Goal: Consume media (video, audio): Consume media (video, audio)

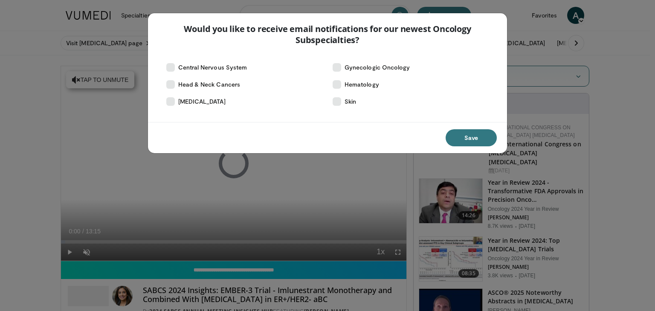
click at [462, 124] on div "Save" at bounding box center [327, 137] width 359 height 31
click at [470, 134] on button "Save" at bounding box center [470, 137] width 51 height 17
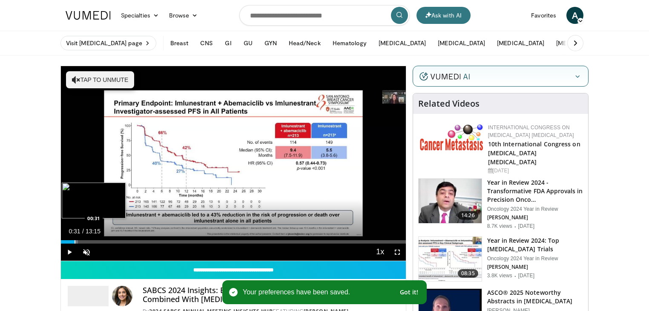
click at [75, 240] on div "Loaded : 4.99% 00:31 00:31" at bounding box center [233, 241] width 345 height 3
click at [84, 238] on div "Loaded : 6.23% 00:32 00:55" at bounding box center [233, 239] width 345 height 8
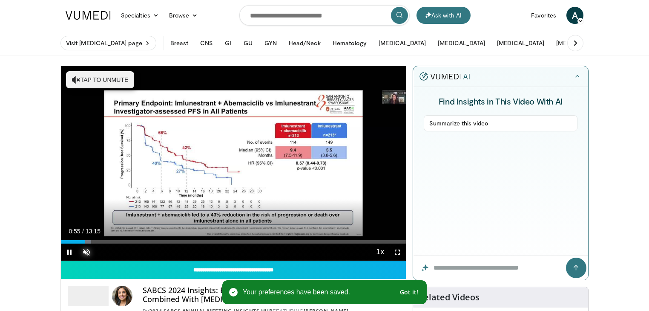
click at [87, 246] on span "Video Player" at bounding box center [86, 251] width 17 height 17
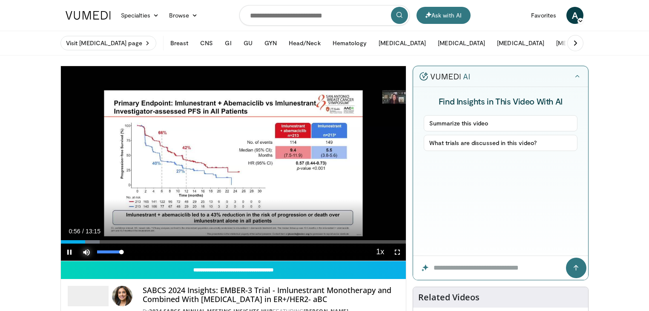
click at [84, 254] on span "Video Player" at bounding box center [86, 251] width 17 height 17
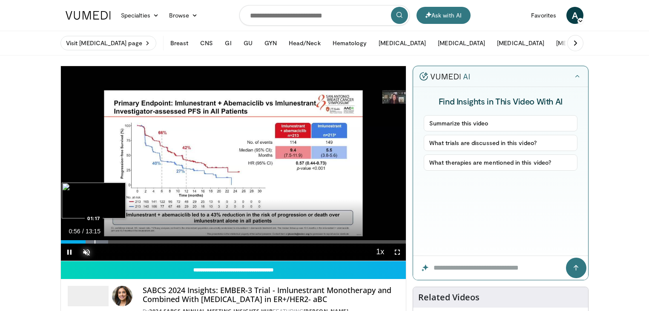
click at [95, 240] on div "Progress Bar" at bounding box center [95, 241] width 1 height 3
click at [89, 250] on span "Video Player" at bounding box center [86, 251] width 17 height 17
click at [100, 239] on div "Loaded : 16.21% 01:18 01:23" at bounding box center [233, 239] width 345 height 8
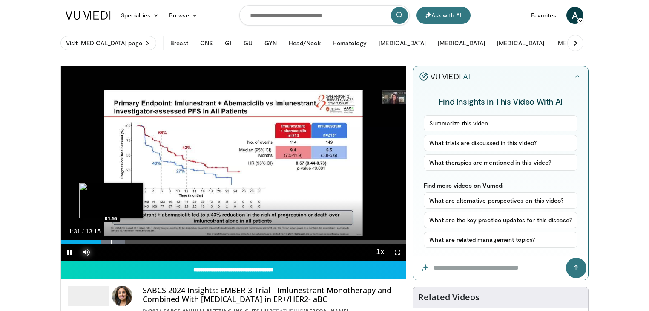
click at [112, 241] on div "Progress Bar" at bounding box center [111, 241] width 1 height 3
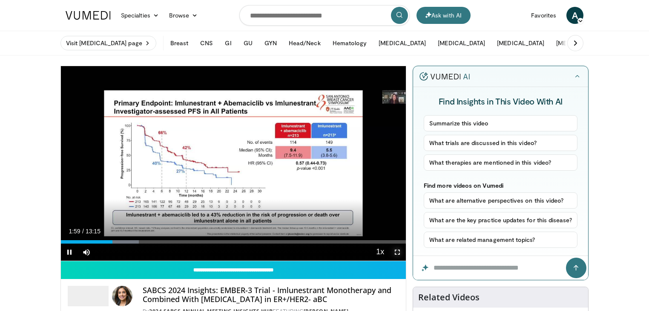
click at [402, 251] on span "Video Player" at bounding box center [397, 251] width 17 height 17
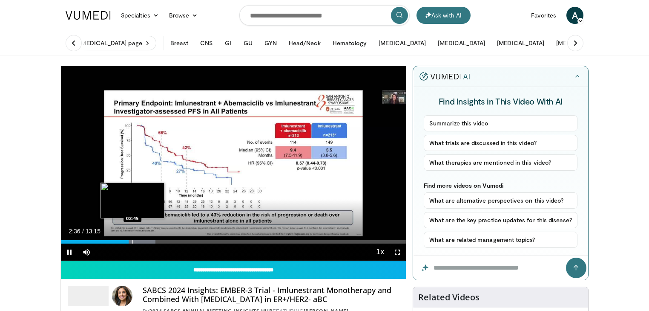
click at [133, 240] on div "Progress Bar" at bounding box center [133, 241] width 1 height 3
click at [136, 240] on div "Progress Bar" at bounding box center [136, 241] width 1 height 3
click at [143, 241] on div "Progress Bar" at bounding box center [143, 241] width 1 height 3
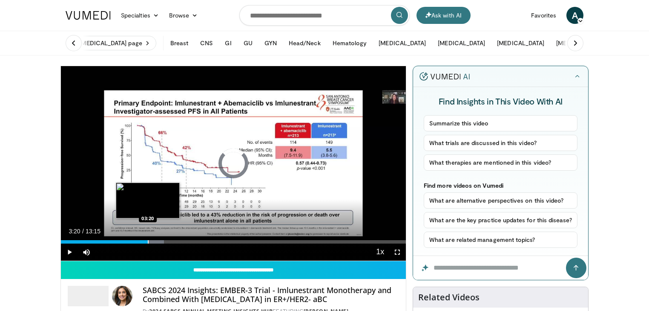
click at [148, 242] on div "Progress Bar" at bounding box center [148, 241] width 1 height 3
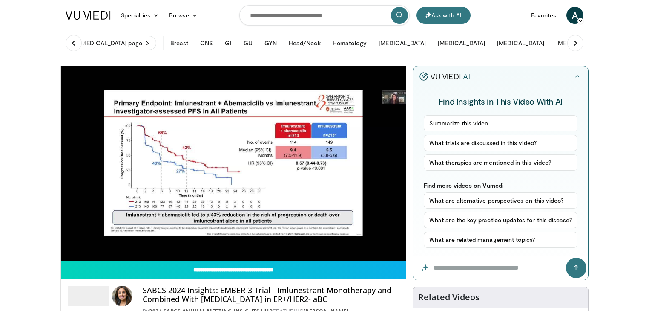
click at [0, 0] on div "Progress Bar" at bounding box center [0, 0] width 0 height 0
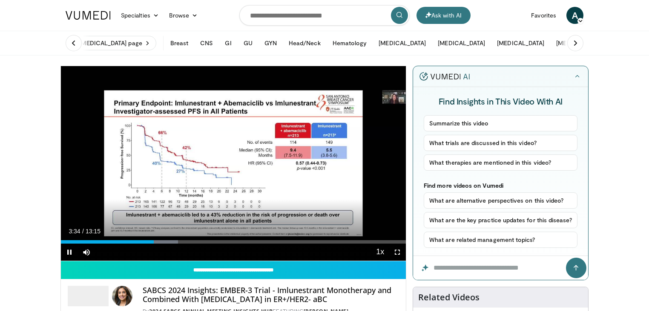
click at [164, 242] on div "Progress Bar" at bounding box center [159, 241] width 36 height 3
click at [0, 0] on div "Progress Bar" at bounding box center [0, 0] width 0 height 0
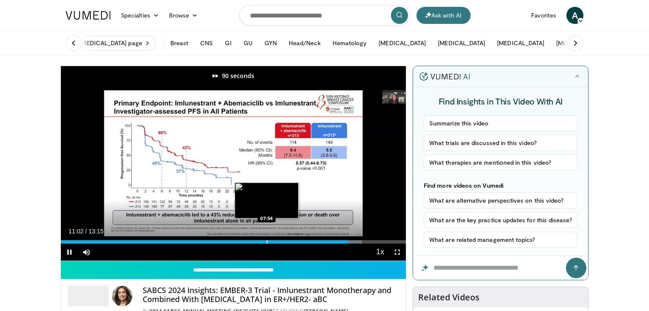
click at [268, 240] on div "Progress Bar" at bounding box center [267, 241] width 1 height 3
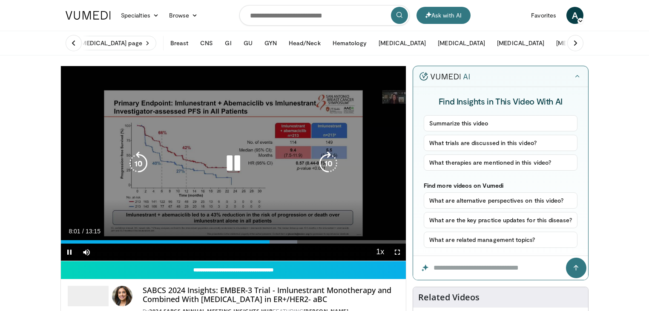
click at [145, 97] on div "90 seconds Tap to unmute" at bounding box center [233, 163] width 345 height 194
